Goal: Information Seeking & Learning: Find specific page/section

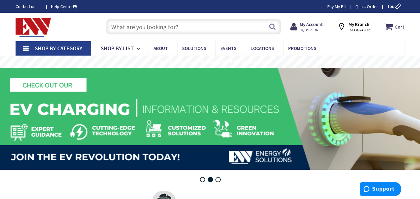
click at [185, 28] on input "text" at bounding box center [193, 27] width 175 height 16
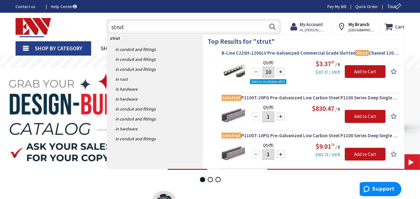
type input "strut"
click at [281, 52] on span "B-Line C22SH-120GLV Pre-Galvanized Commercial Grade Slotted Strut Channel 120-I…" at bounding box center [310, 53] width 176 height 6
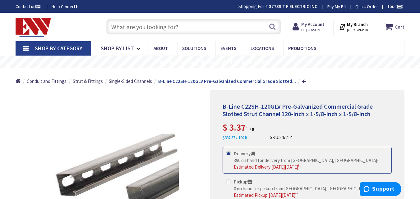
click at [84, 80] on span "Strut & Fittings" at bounding box center [88, 81] width 30 height 6
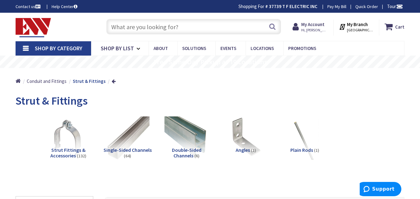
click at [303, 147] on span "Plain Rods" at bounding box center [301, 150] width 23 height 6
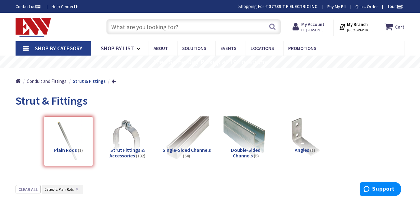
click at [182, 28] on input "text" at bounding box center [193, 27] width 175 height 16
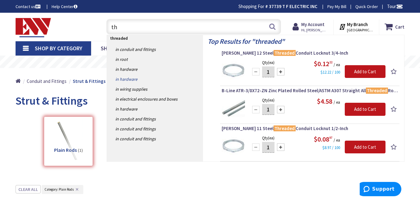
type input "t"
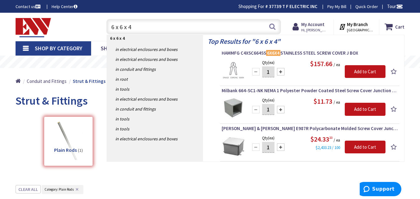
click at [160, 26] on input "6 x 6 x 4" at bounding box center [193, 27] width 175 height 16
type input "6"
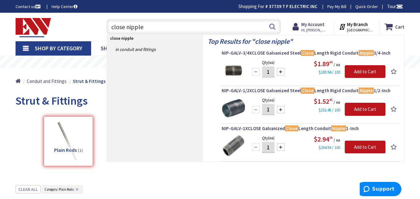
click at [173, 28] on input "close nipple" at bounding box center [193, 27] width 175 height 16
type input "c"
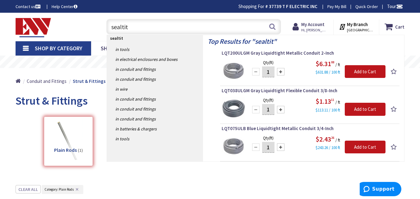
type input "sealtite"
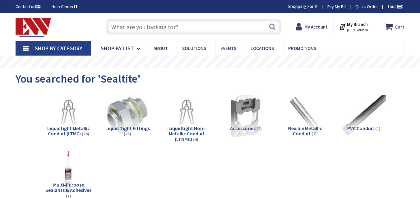
click at [123, 115] on img at bounding box center [127, 116] width 44 height 44
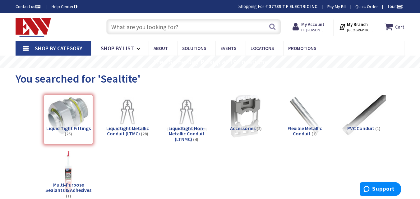
click at [161, 26] on input "text" at bounding box center [193, 27] width 175 height 16
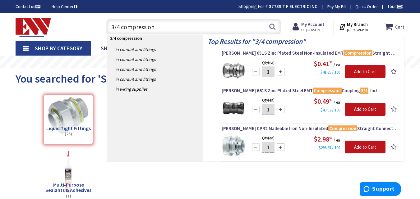
type input "3/4 compression"
